Goal: Check status: Check status

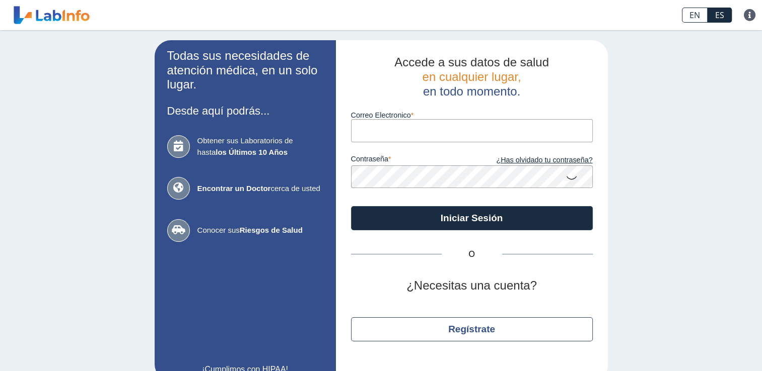
click at [394, 134] on input "Correo Electronico" at bounding box center [472, 130] width 242 height 23
type input "[EMAIL_ADDRESS][DOMAIN_NAME]"
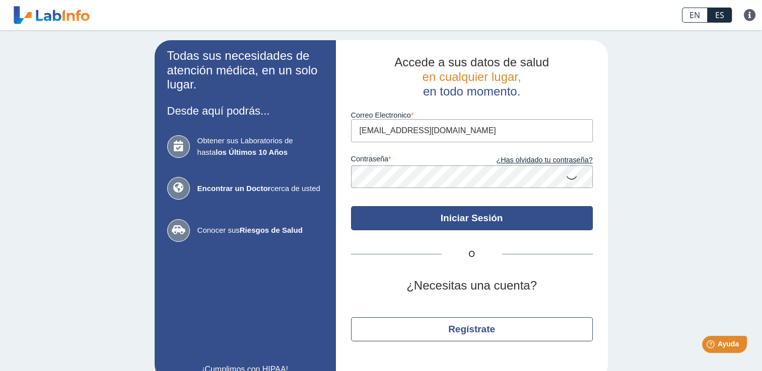
click at [452, 227] on button "Iniciar Sesión" at bounding box center [472, 218] width 242 height 24
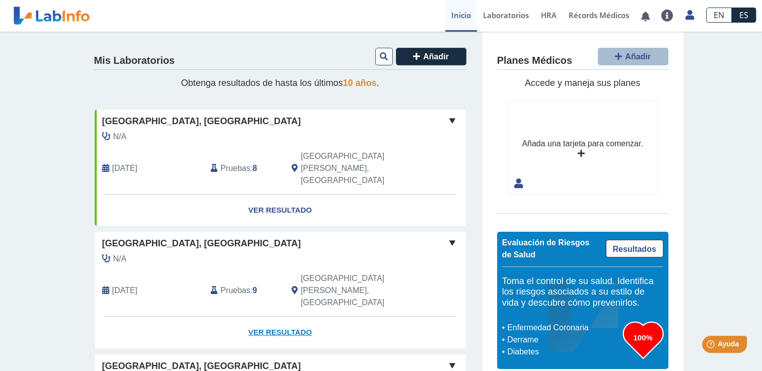
click at [281, 317] on link "Ver Resultado" at bounding box center [280, 333] width 371 height 32
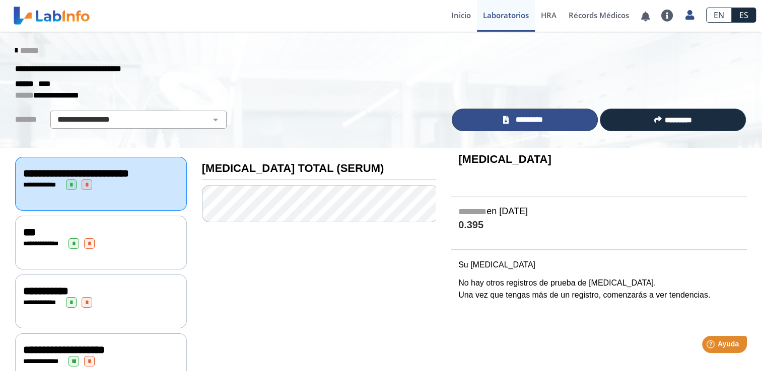
click at [498, 118] on link "*********" at bounding box center [525, 120] width 146 height 23
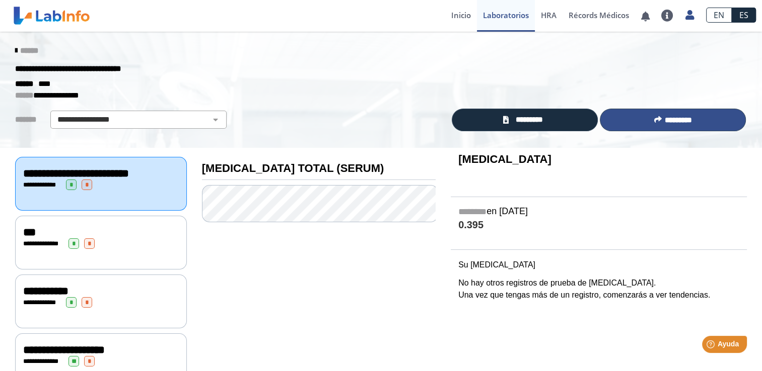
click at [658, 119] on button "*********" at bounding box center [673, 120] width 146 height 23
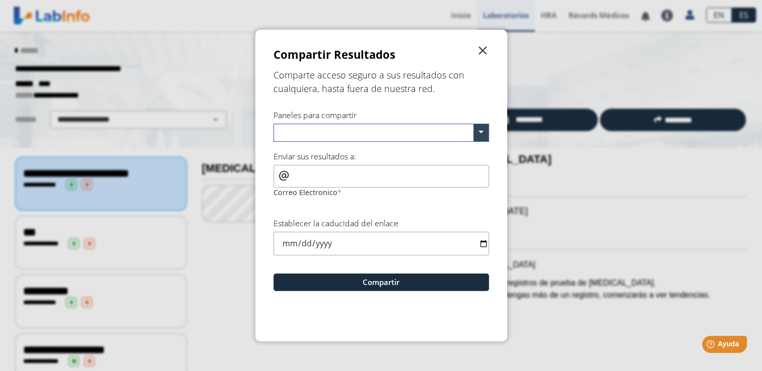
click at [483, 48] on span "" at bounding box center [483, 51] width 12 height 12
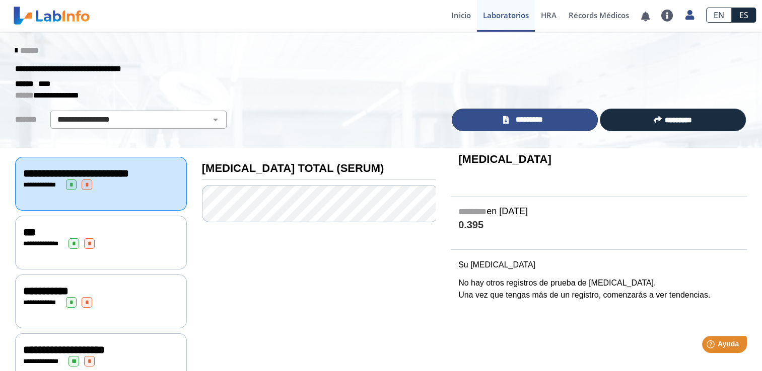
click at [520, 117] on span "*********" at bounding box center [528, 120] width 35 height 12
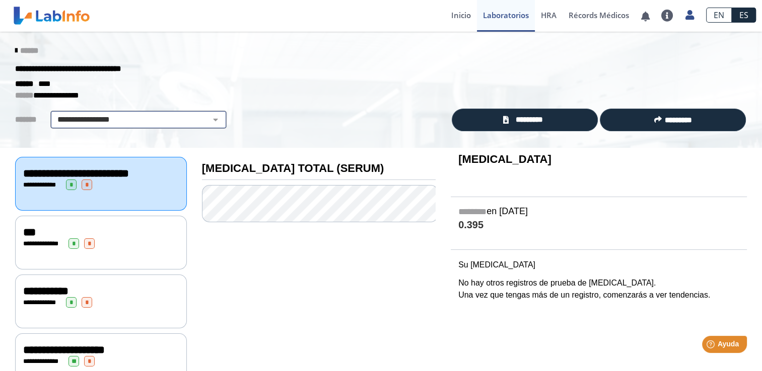
click at [206, 117] on select "**********" at bounding box center [138, 120] width 170 height 12
click at [303, 117] on div "**********" at bounding box center [225, 120] width 435 height 18
click at [550, 14] on span "HRA" at bounding box center [549, 15] width 16 height 10
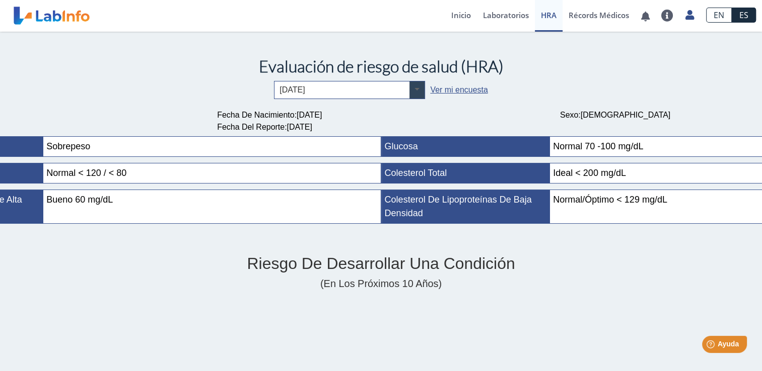
click at [413, 88] on span at bounding box center [416, 90] width 15 height 17
click at [353, 88] on input "text" at bounding box center [349, 90] width 150 height 17
click at [452, 88] on link "Ver mi encuesta" at bounding box center [458, 90] width 57 height 9
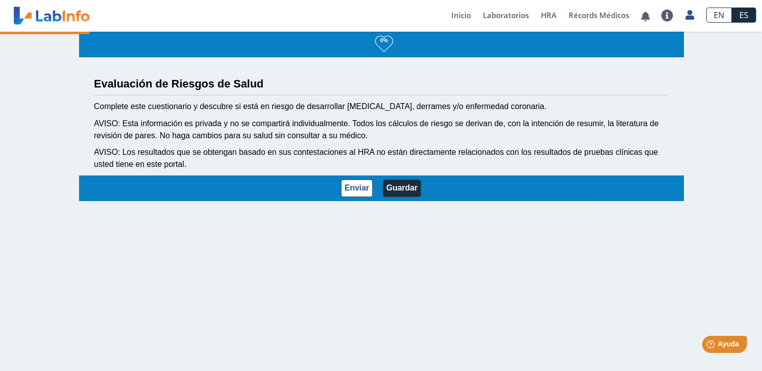
select select "7: 233"
select select "12: 273"
select select "7: 280"
select select "3: 135"
select select "11: 178"
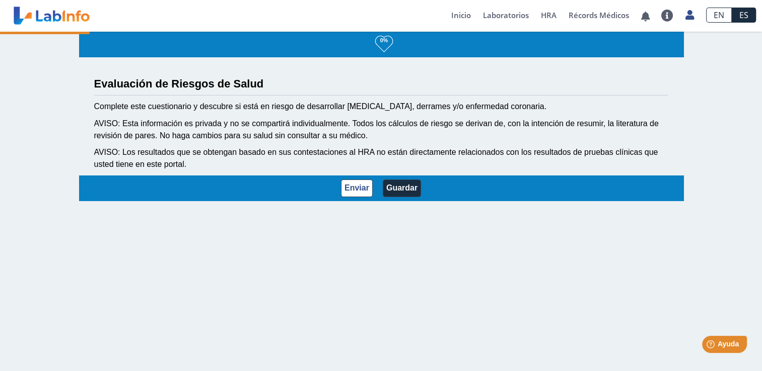
select select "3: 145"
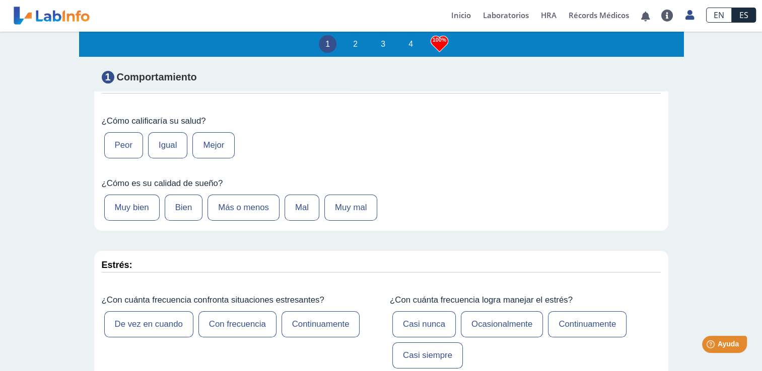
scroll to position [151, 0]
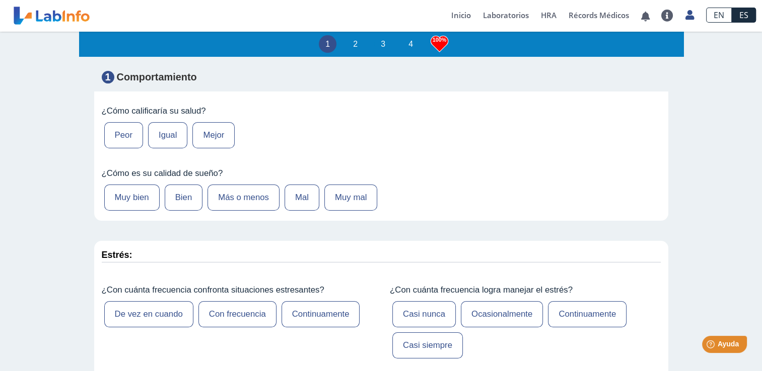
click at [219, 315] on label "Con frecuencia" at bounding box center [237, 315] width 78 height 26
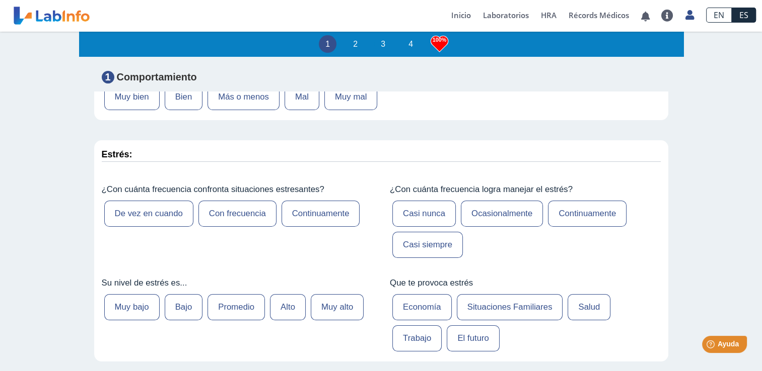
click at [227, 214] on label "Con frecuencia" at bounding box center [237, 214] width 78 height 26
click at [252, 210] on label "Con frecuencia" at bounding box center [237, 214] width 78 height 26
click at [242, 301] on label "Promedio" at bounding box center [235, 307] width 57 height 26
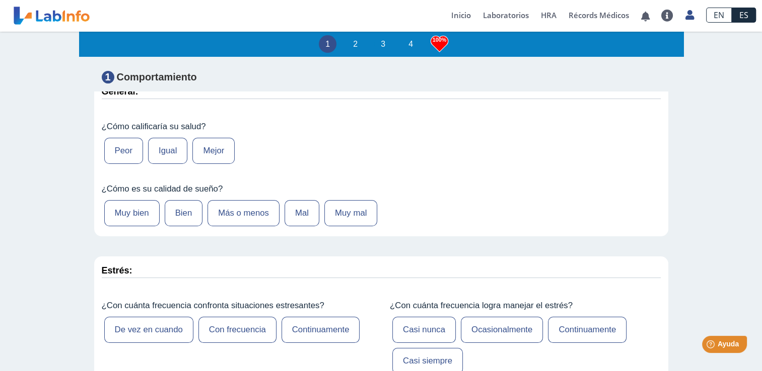
scroll to position [0, 0]
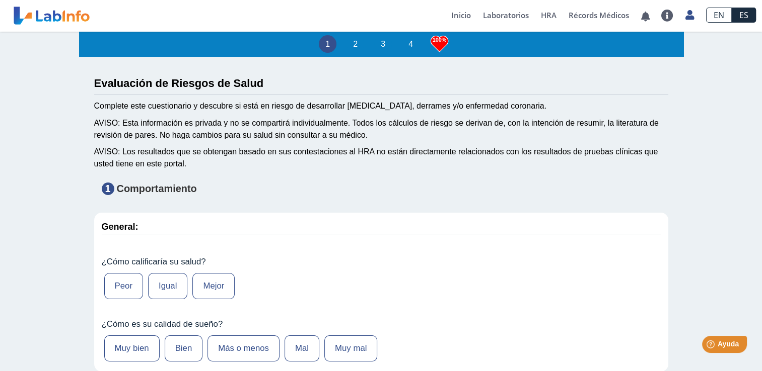
click at [351, 43] on li "2" at bounding box center [355, 44] width 18 height 18
click at [586, 13] on link "Récords Médicos" at bounding box center [598, 16] width 72 height 32
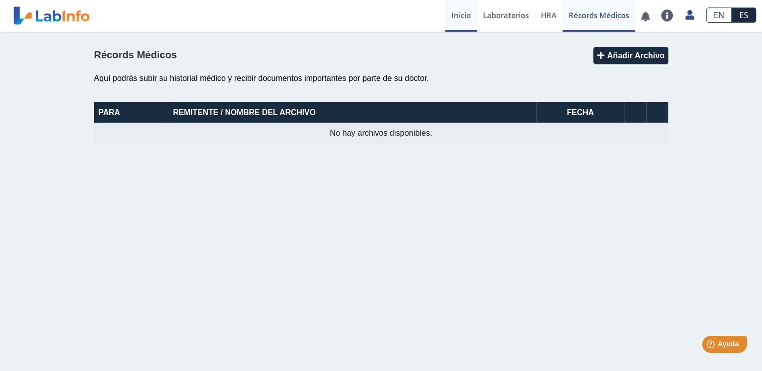
click at [460, 12] on link "Inicio" at bounding box center [461, 16] width 32 height 32
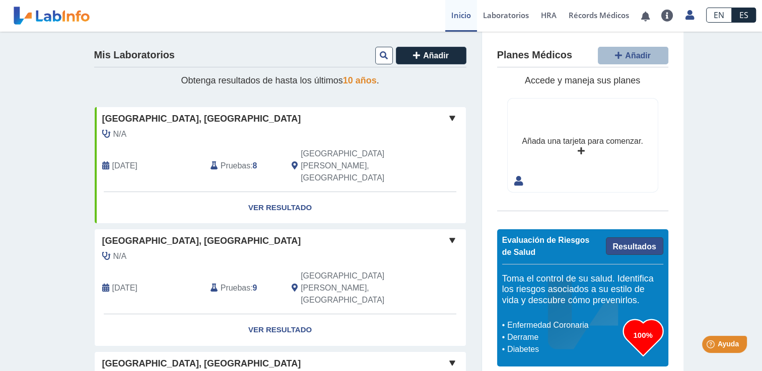
click at [616, 247] on link "Resultados" at bounding box center [634, 247] width 57 height 18
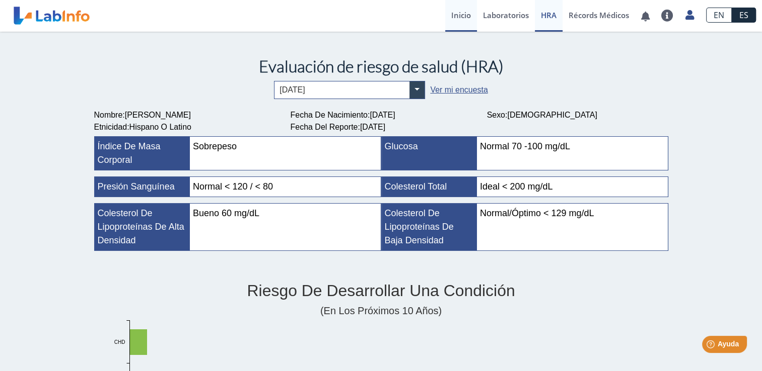
click at [464, 13] on link "Inicio" at bounding box center [461, 16] width 32 height 32
